Goal: Find specific page/section: Find specific page/section

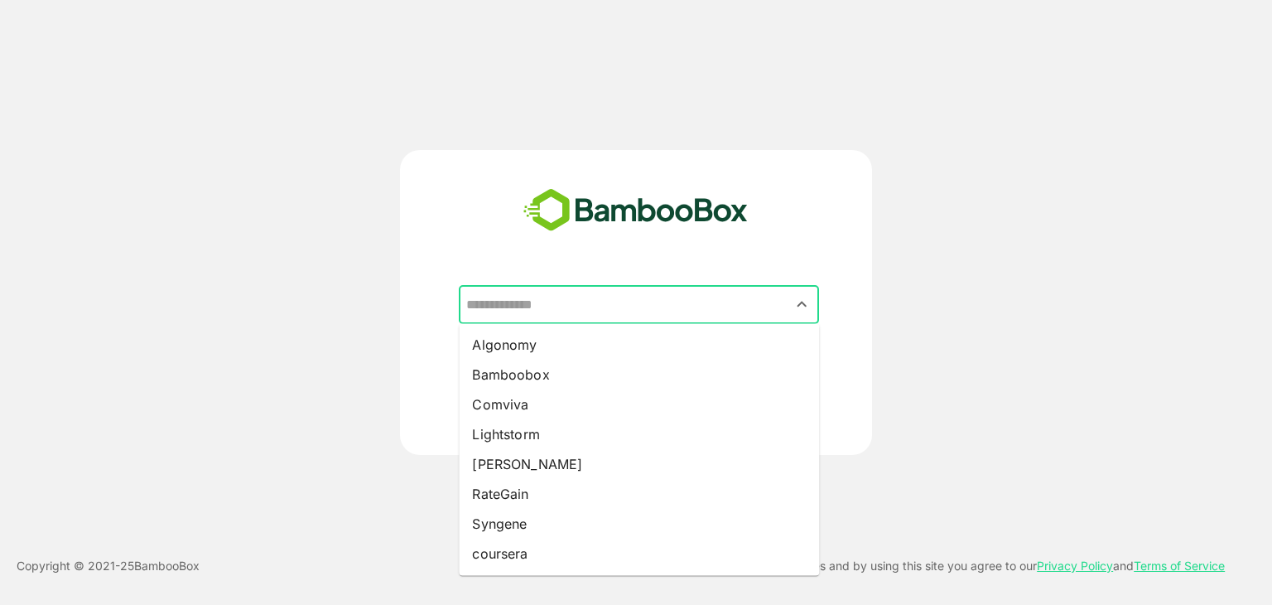
click at [699, 308] on input "text" at bounding box center [639, 304] width 354 height 31
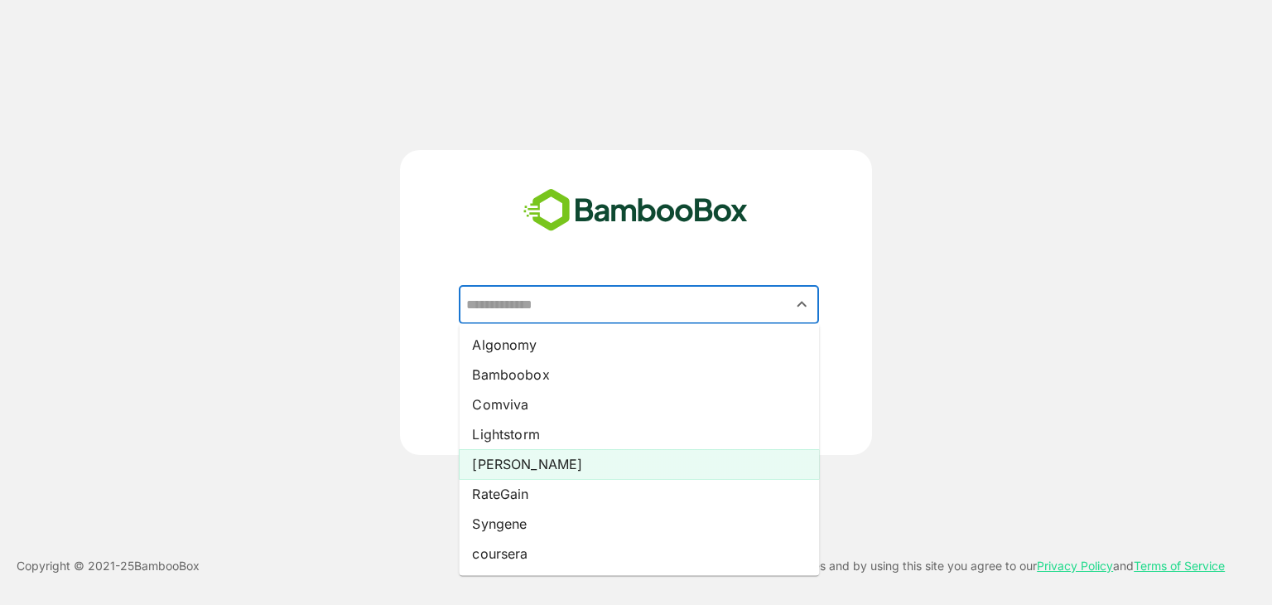
click at [620, 475] on li "[PERSON_NAME]" at bounding box center [639, 464] width 360 height 30
type input "*****"
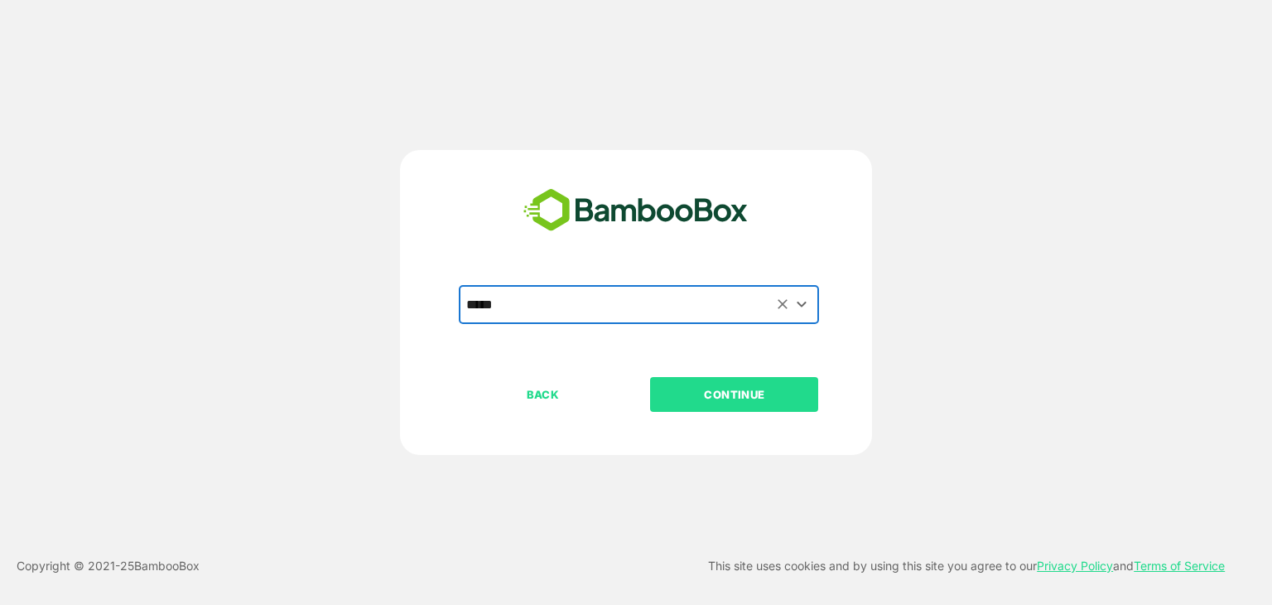
click at [712, 401] on p "CONTINUE" at bounding box center [735, 394] width 166 height 18
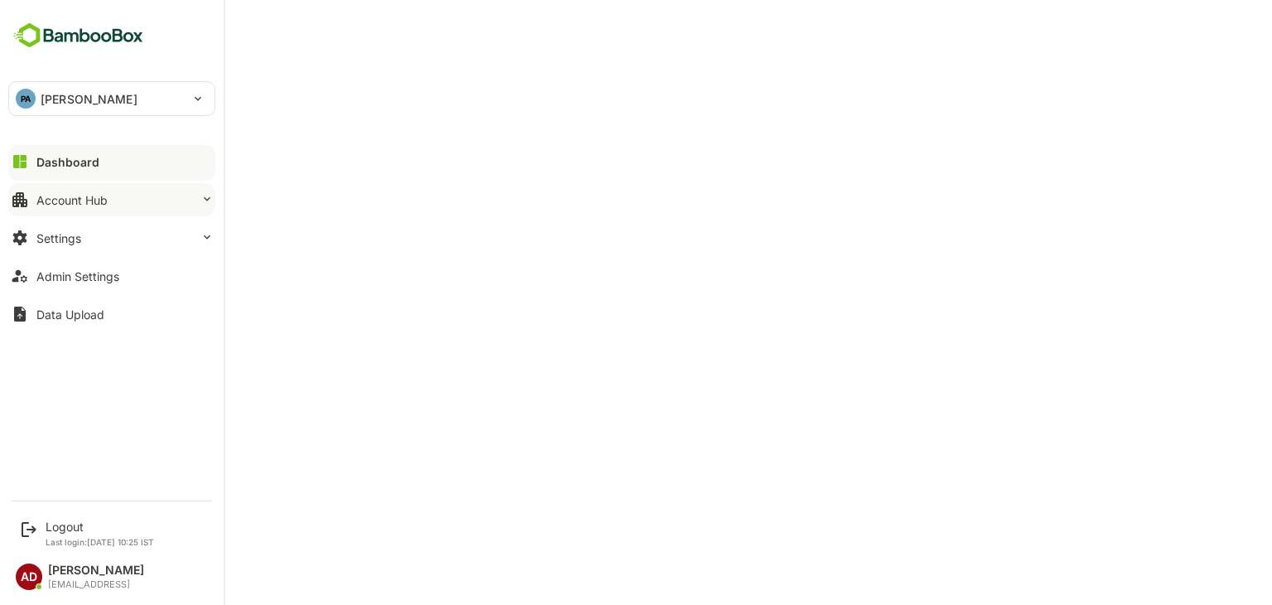
click at [116, 193] on button "Account Hub" at bounding box center [111, 199] width 207 height 33
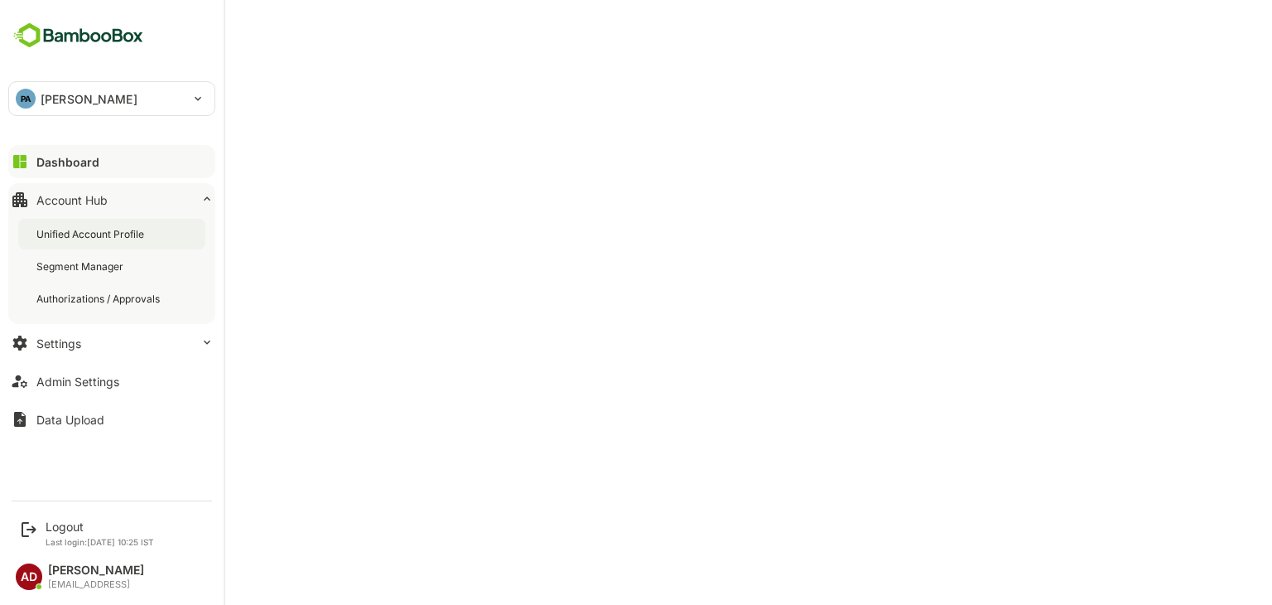
click at [123, 233] on div "Unified Account Profile" at bounding box center [91, 234] width 111 height 14
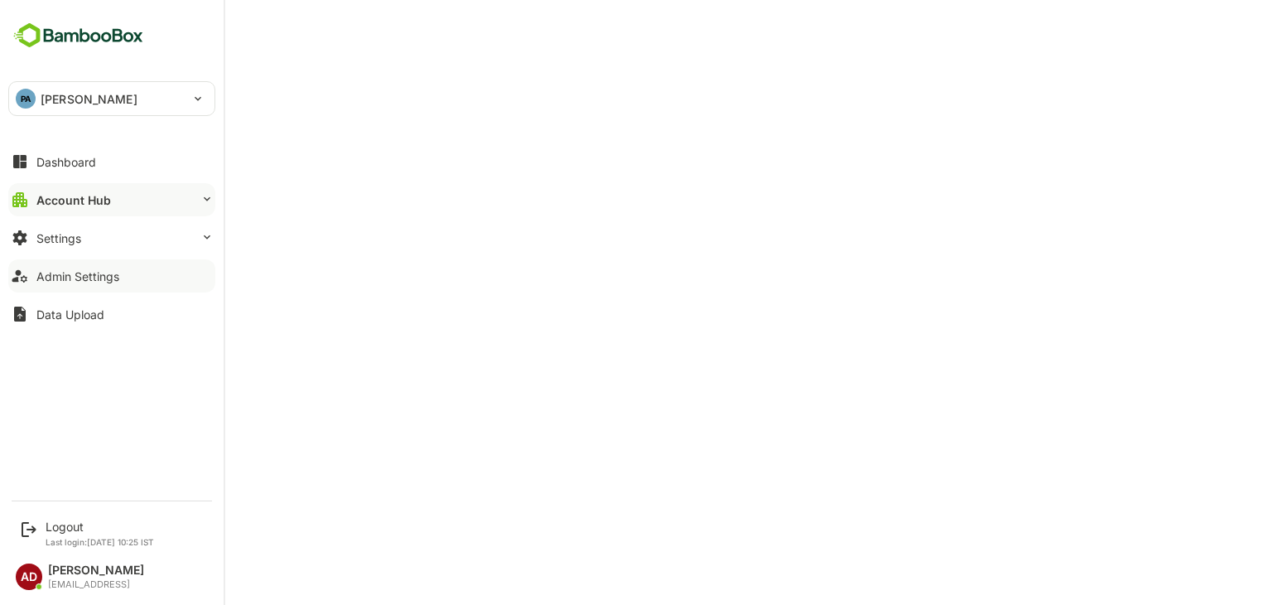
click at [24, 276] on icon at bounding box center [19, 276] width 15 height 12
click at [36, 243] on div "Settings" at bounding box center [58, 238] width 45 height 14
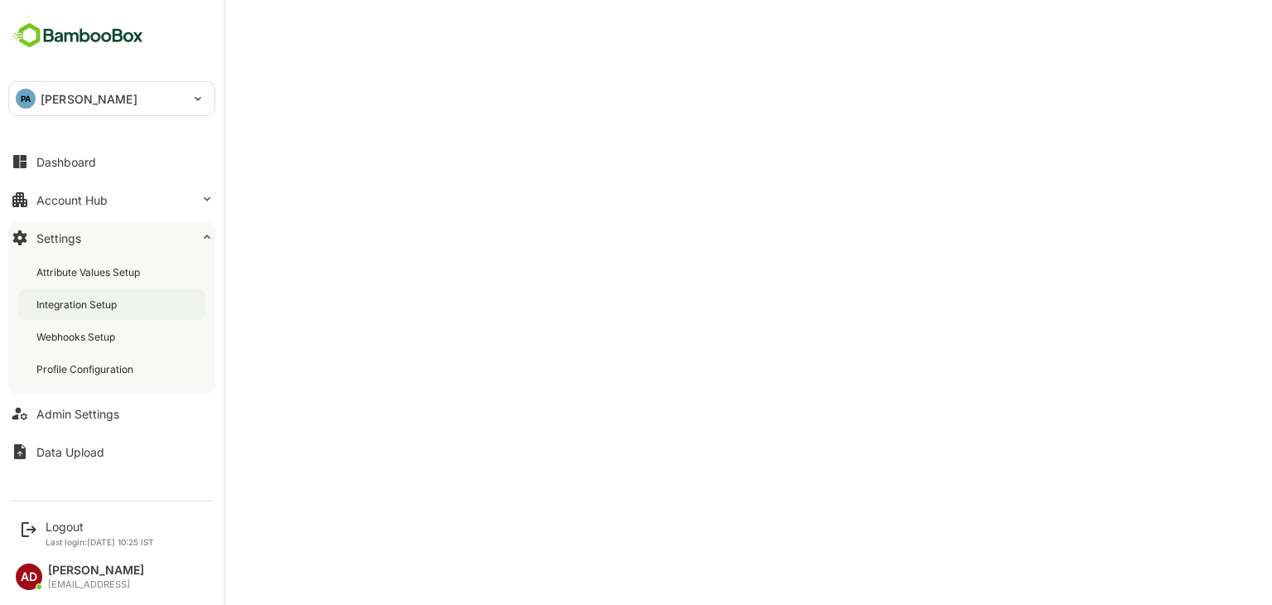
click at [80, 312] on div "Integration Setup" at bounding box center [111, 304] width 187 height 31
click at [60, 193] on div "Account Hub" at bounding box center [71, 200] width 71 height 14
click at [203, 200] on icon at bounding box center [206, 198] width 13 height 13
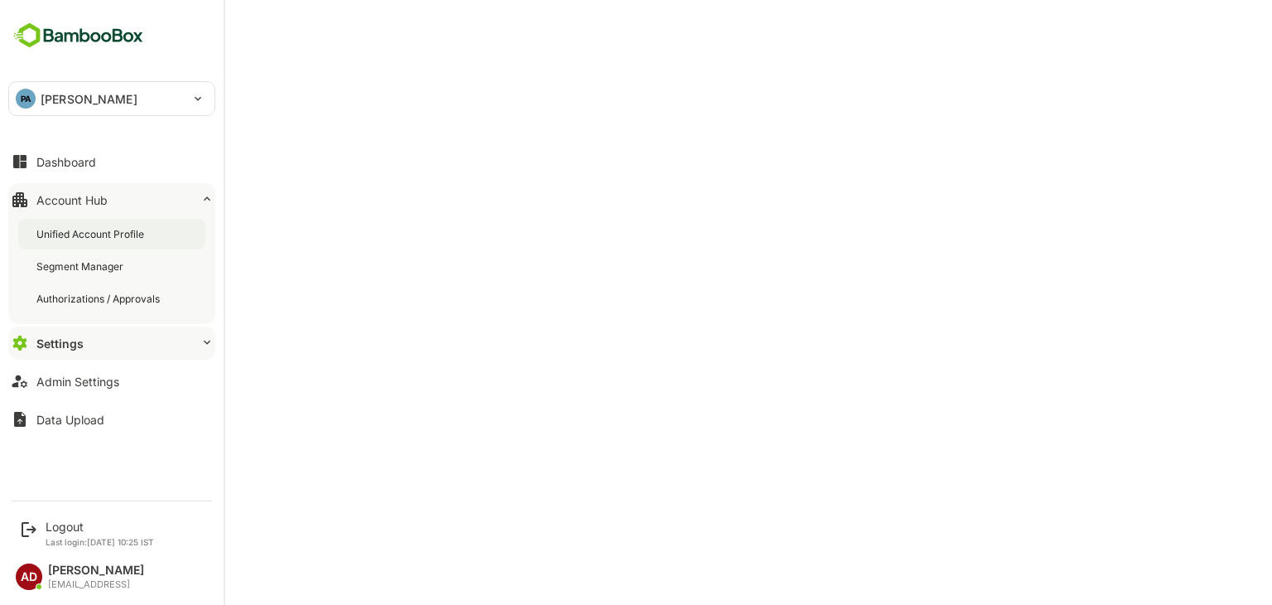
click at [149, 239] on div "Unified Account Profile" at bounding box center [111, 234] width 187 height 31
